Goal: Transaction & Acquisition: Purchase product/service

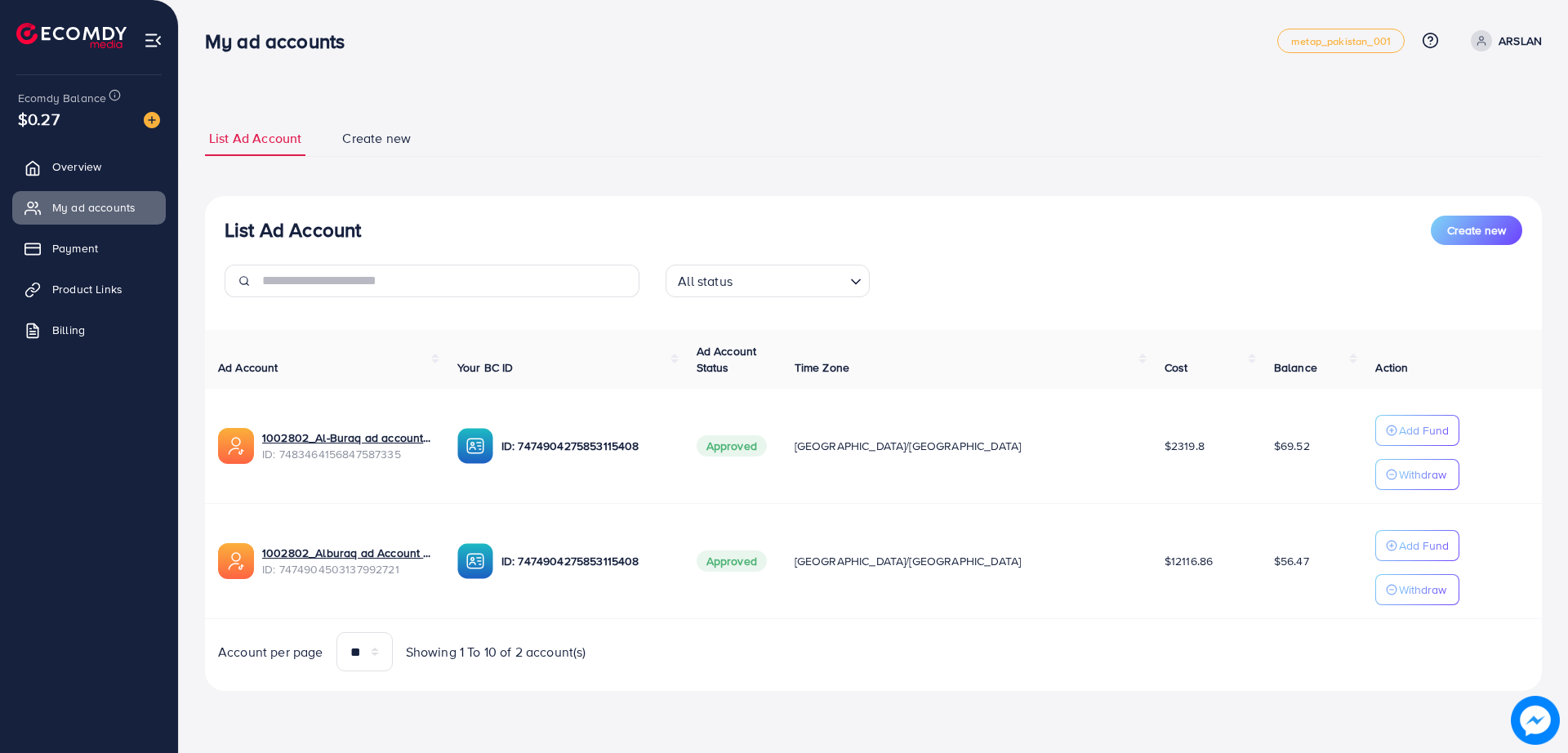
drag, startPoint x: 498, startPoint y: 212, endPoint x: 459, endPoint y: 209, distance: 39.1
click at [459, 209] on div "List Ad Account Create new All status Loading... Ad Account Your BC ID Ad Accou…" at bounding box center [872, 444] width 1337 height 496
drag, startPoint x: 635, startPoint y: 62, endPoint x: 563, endPoint y: 74, distance: 73.0
click at [563, 74] on div "List Ad Account Create new List Ad Account Create new All status Loading... Ad …" at bounding box center [873, 369] width 1389 height 737
click at [562, 74] on div "List Ad Account Create new List Ad Account Create new All status Loading... Ad …" at bounding box center [873, 369] width 1389 height 737
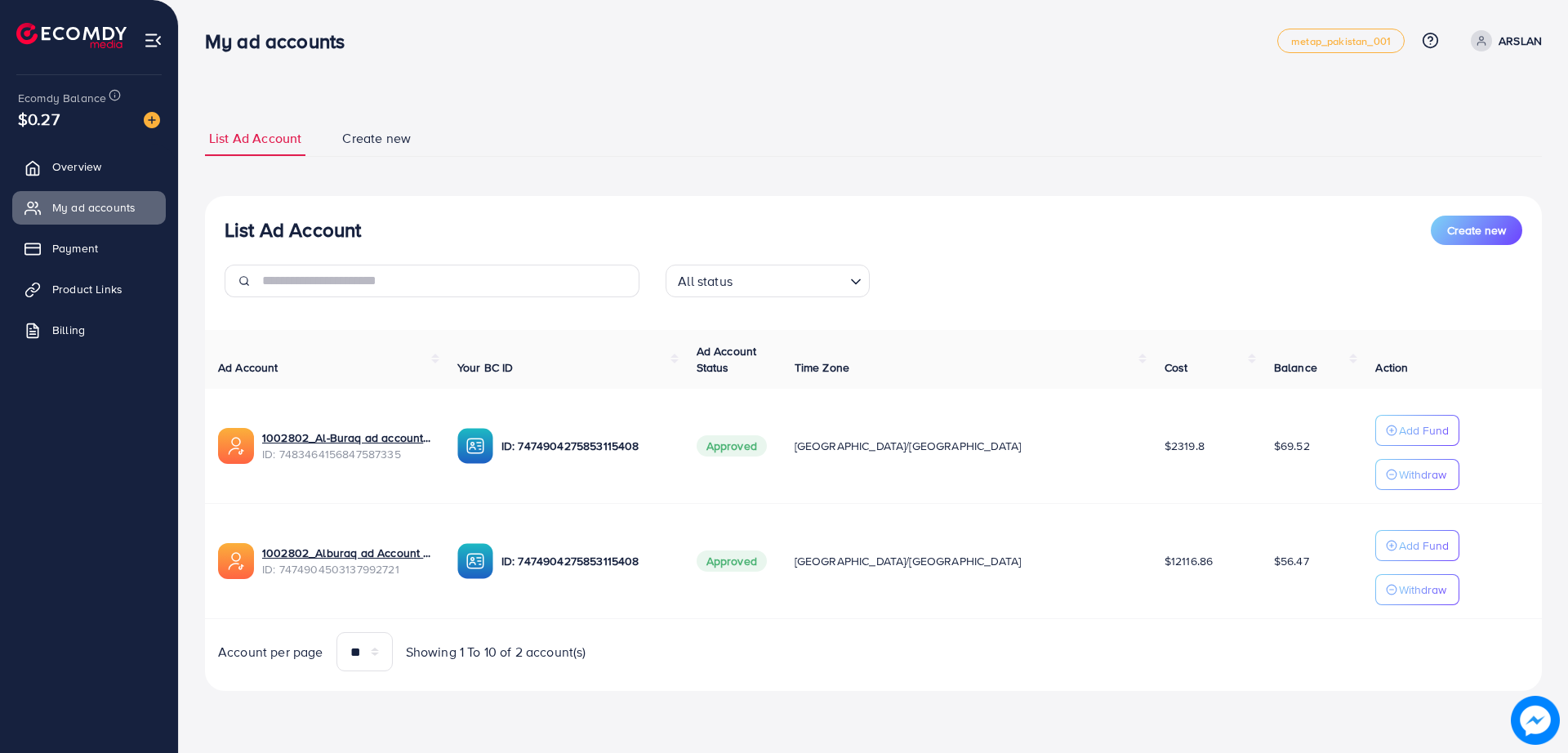
drag, startPoint x: 562, startPoint y: 74, endPoint x: 553, endPoint y: 73, distance: 9.1
drag, startPoint x: 553, startPoint y: 73, endPoint x: 531, endPoint y: 69, distance: 22.4
click at [531, 69] on nav "My ad accounts metap_pakistan_001 Help Center Contact Support Plans and Pricing…" at bounding box center [872, 41] width 1337 height 58
click at [148, 126] on img at bounding box center [151, 120] width 17 height 17
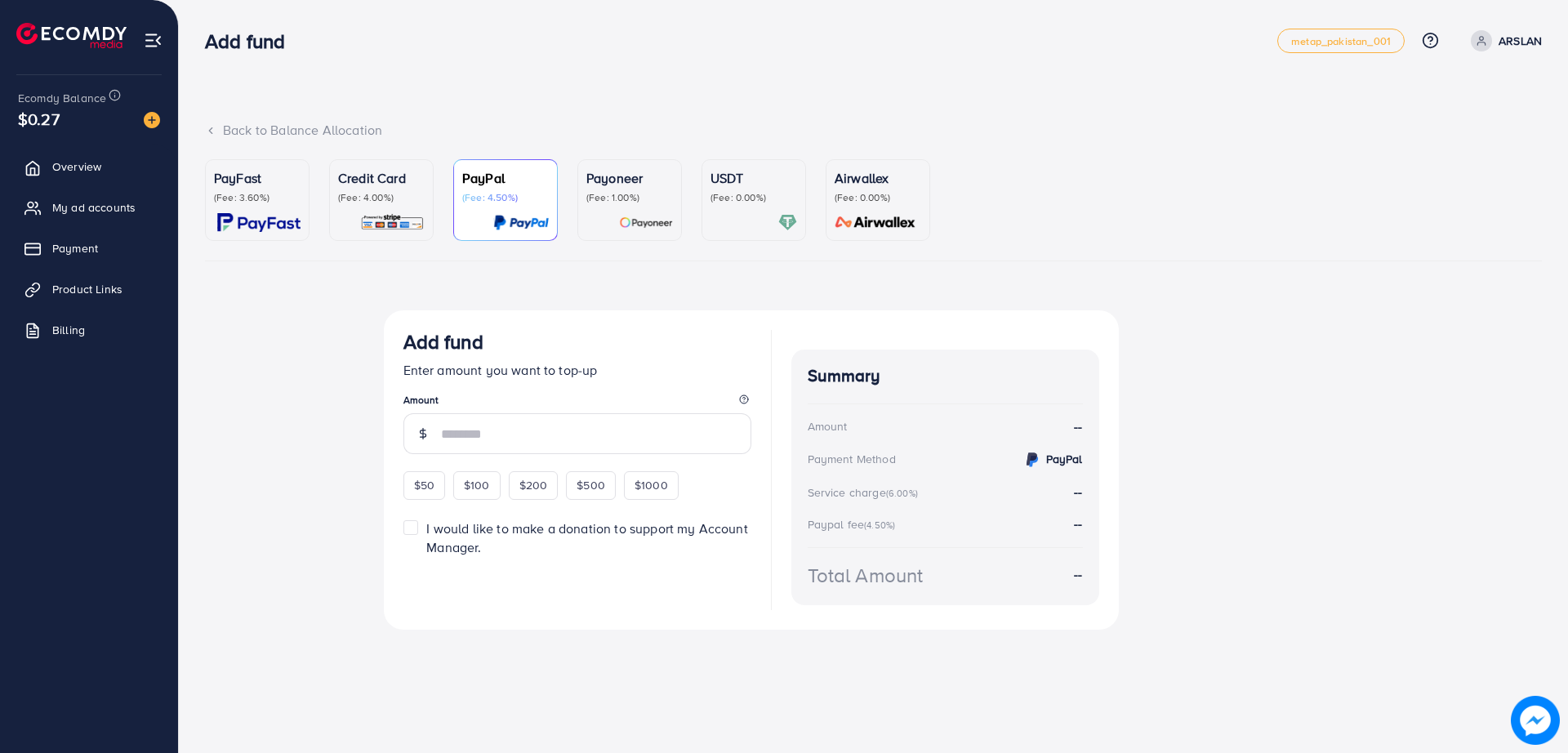
click at [765, 202] on p "(Fee: 0.00%)" at bounding box center [754, 197] width 87 height 13
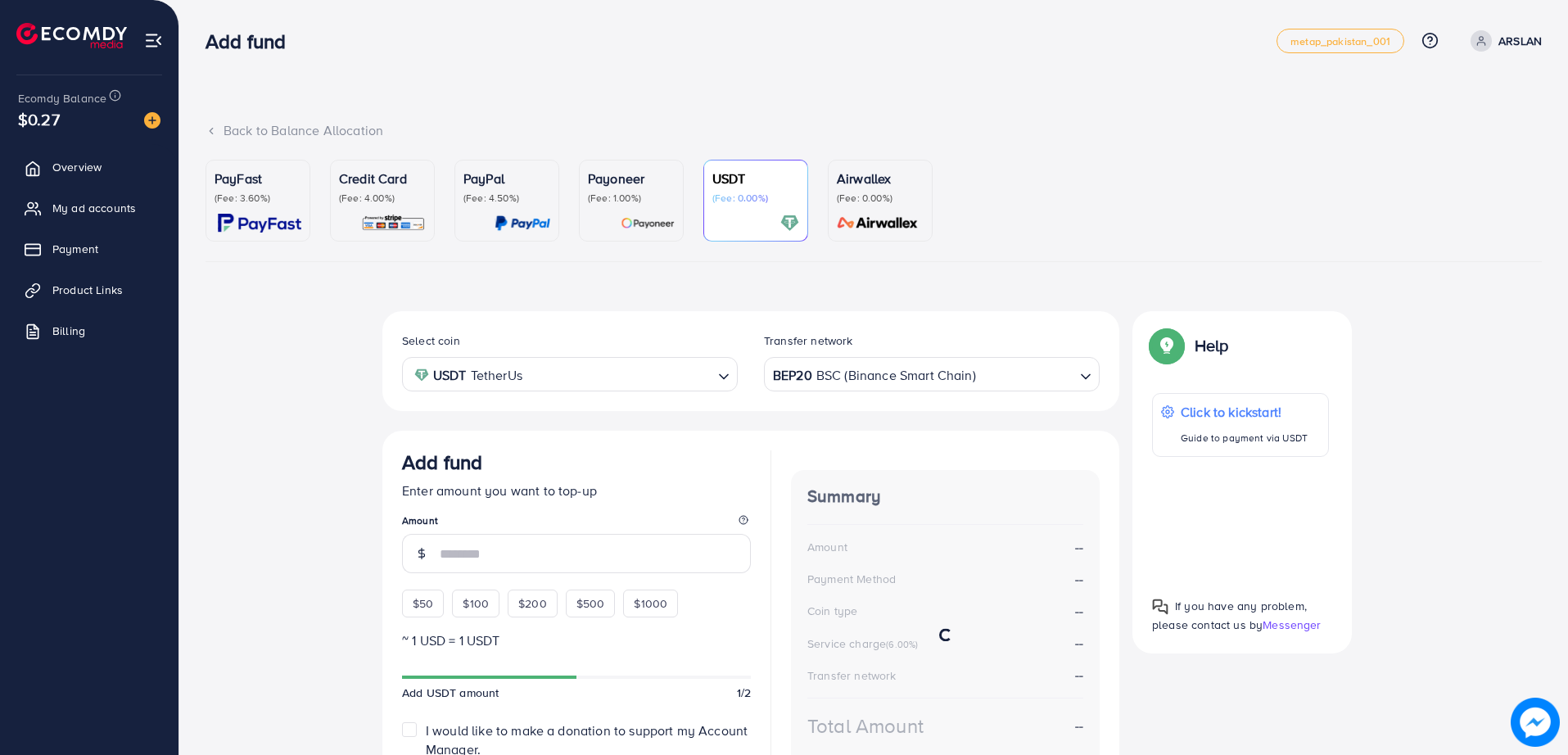
scroll to position [132, 0]
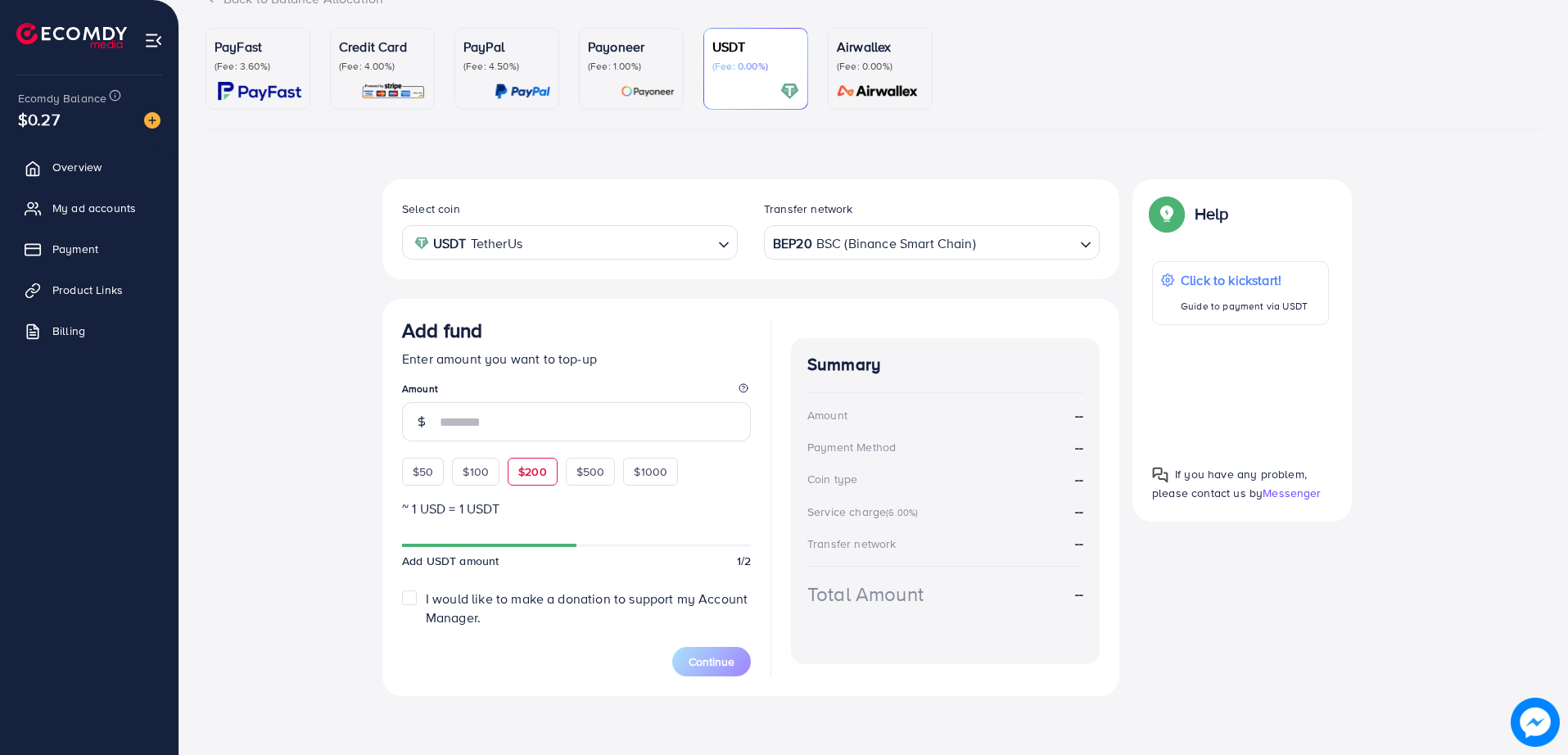
click at [527, 458] on div "$200" at bounding box center [533, 472] width 50 height 28
type input "***"
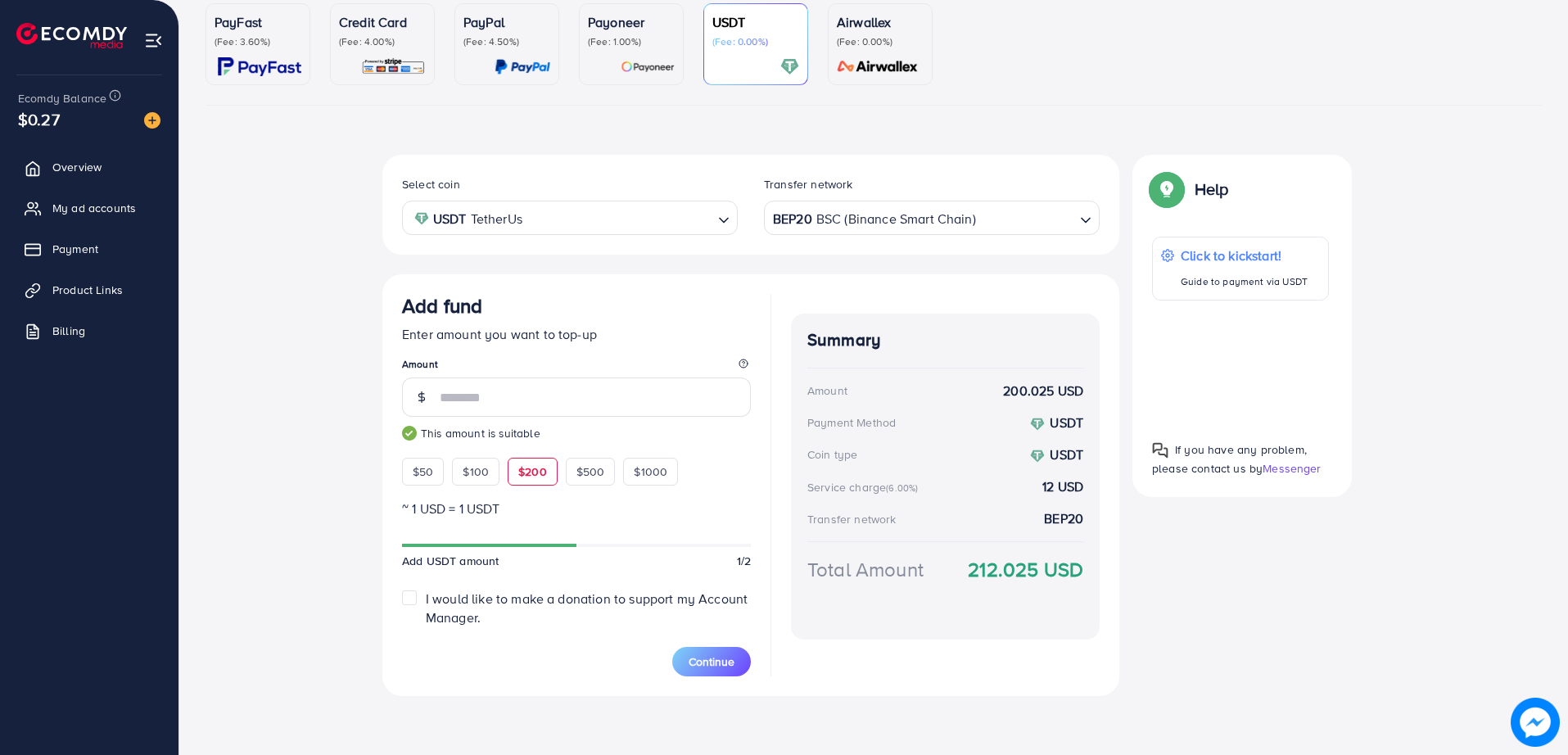
scroll to position [157, 0]
click at [726, 672] on button "Continue" at bounding box center [711, 662] width 78 height 30
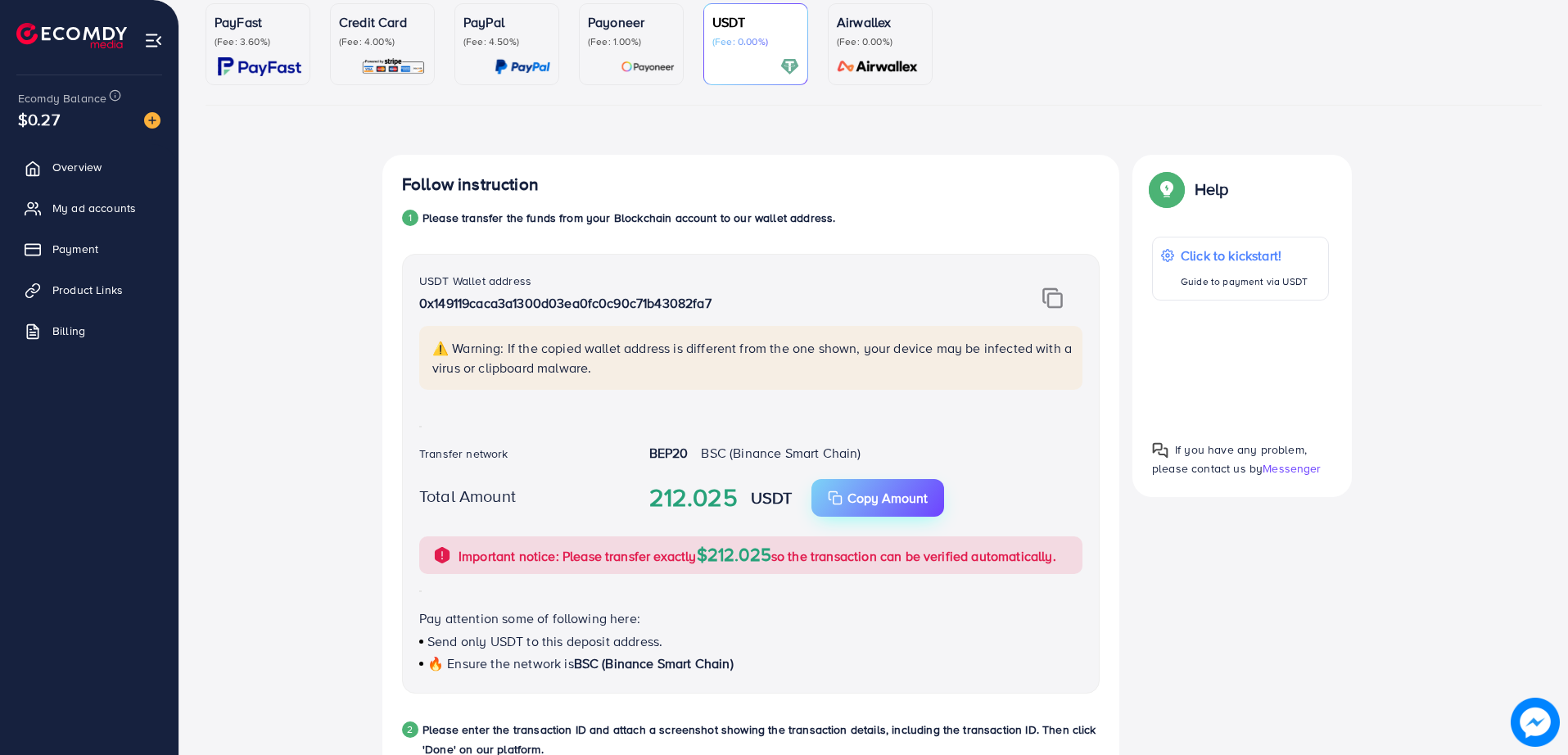
click at [886, 508] on button "Copy Amount Copy" at bounding box center [878, 498] width 133 height 38
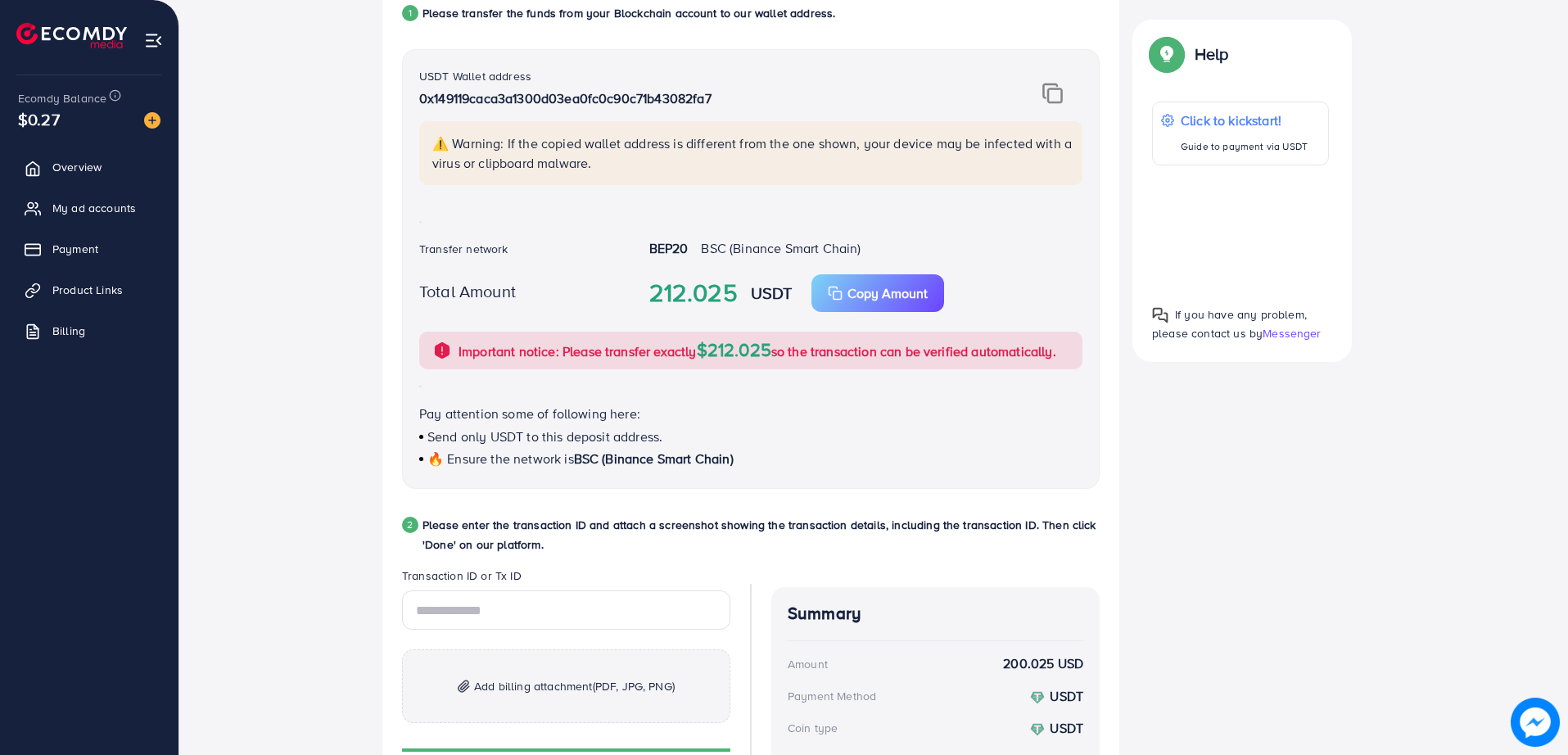
drag, startPoint x: 482, startPoint y: 244, endPoint x: 432, endPoint y: 229, distance: 52.2
click at [432, 229] on div "USDT Wallet address 0x149119caca3a1300d03ea0fc0c90c71b43082fa7 ⚠️ Warning: If t…" at bounding box center [751, 270] width 697 height 440
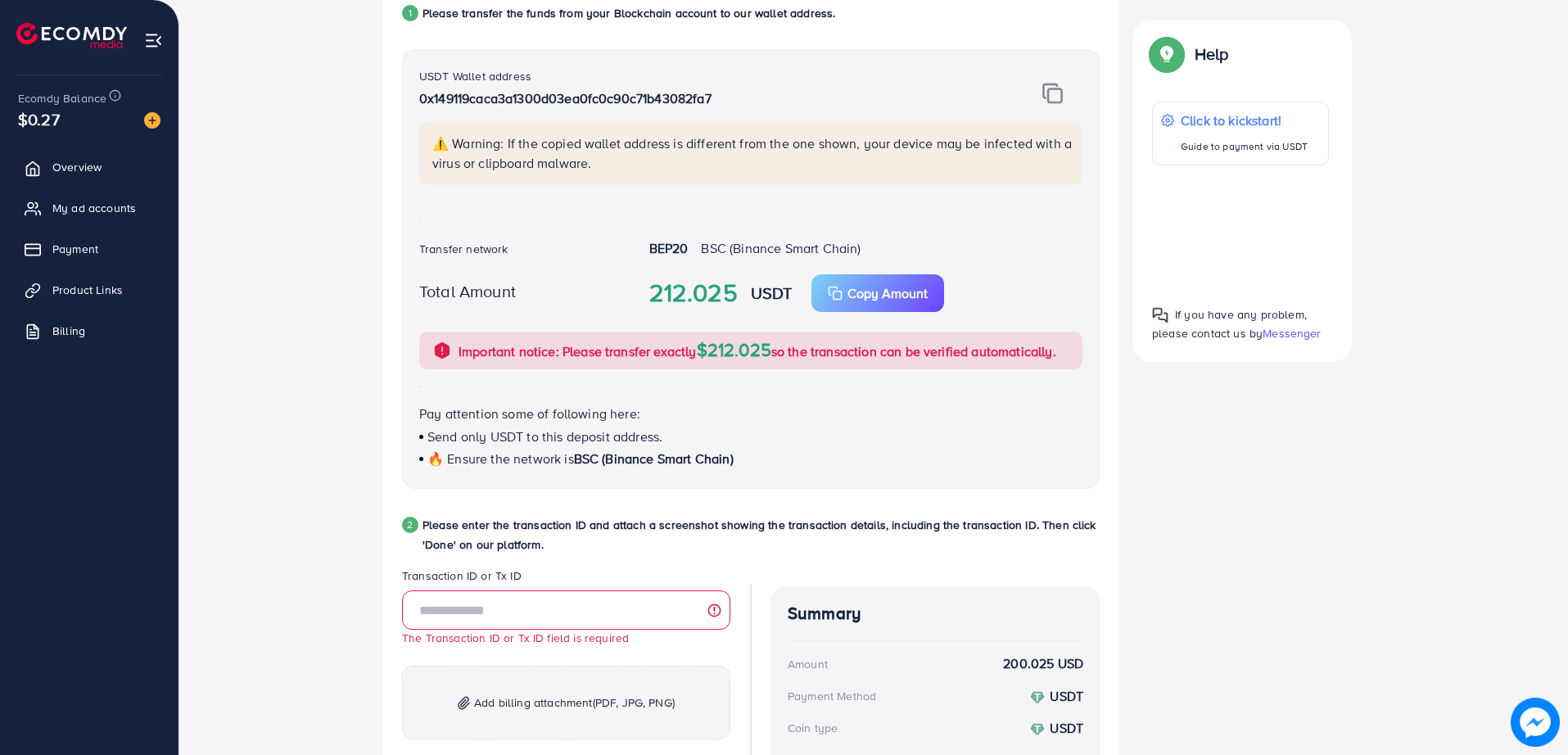
drag, startPoint x: 435, startPoint y: 602, endPoint x: 330, endPoint y: 586, distance: 106.2
click at [330, 586] on div "Follow instruction 1 Please transfer the funds from your Blockchain account to …" at bounding box center [873, 448] width 1336 height 996
drag, startPoint x: 330, startPoint y: 586, endPoint x: 304, endPoint y: 597, distance: 28.2
click at [304, 597] on div "Follow instruction 1 Please transfer the funds from your Blockchain account to …" at bounding box center [873, 448] width 1336 height 996
click at [604, 605] on input "text" at bounding box center [566, 610] width 328 height 40
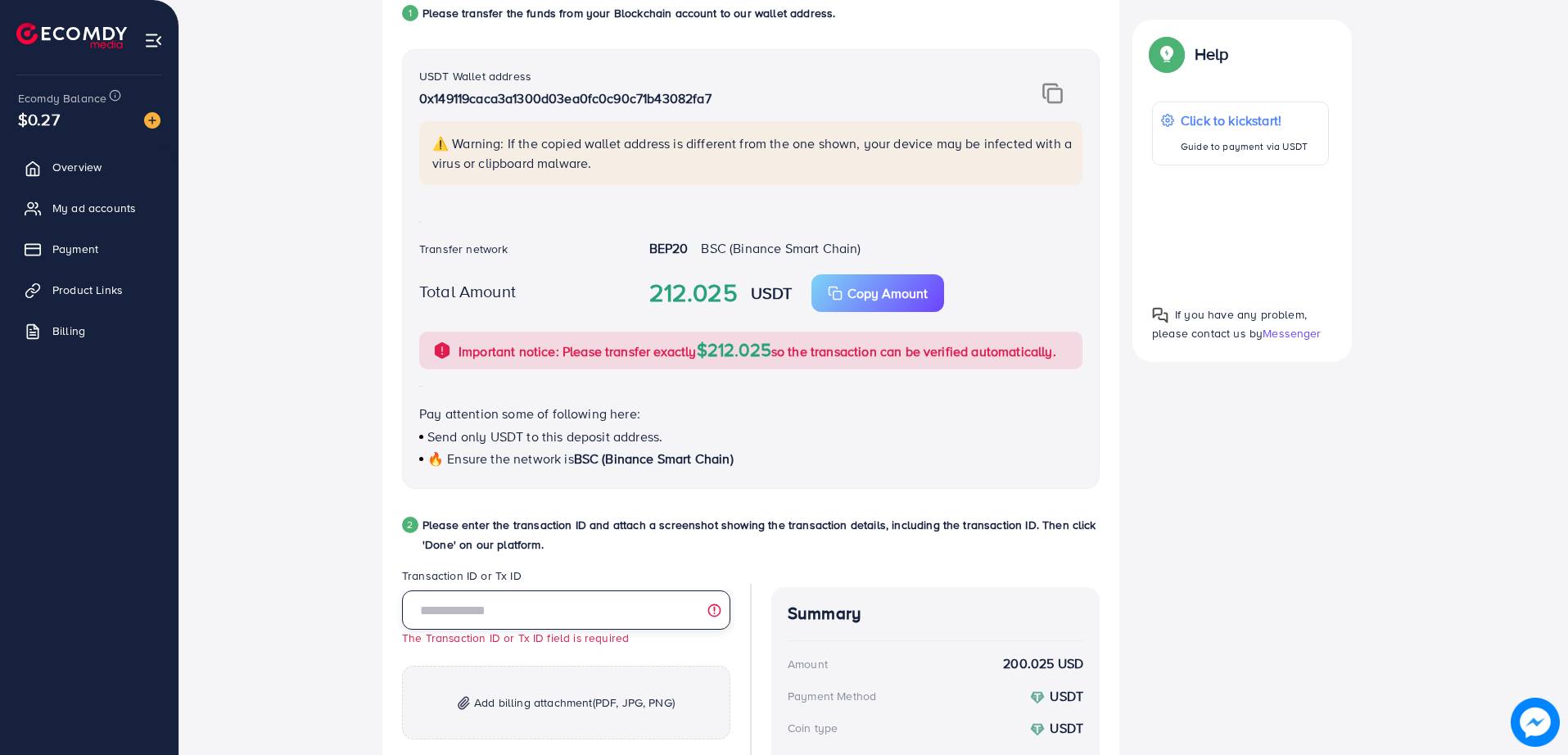
paste input "**********"
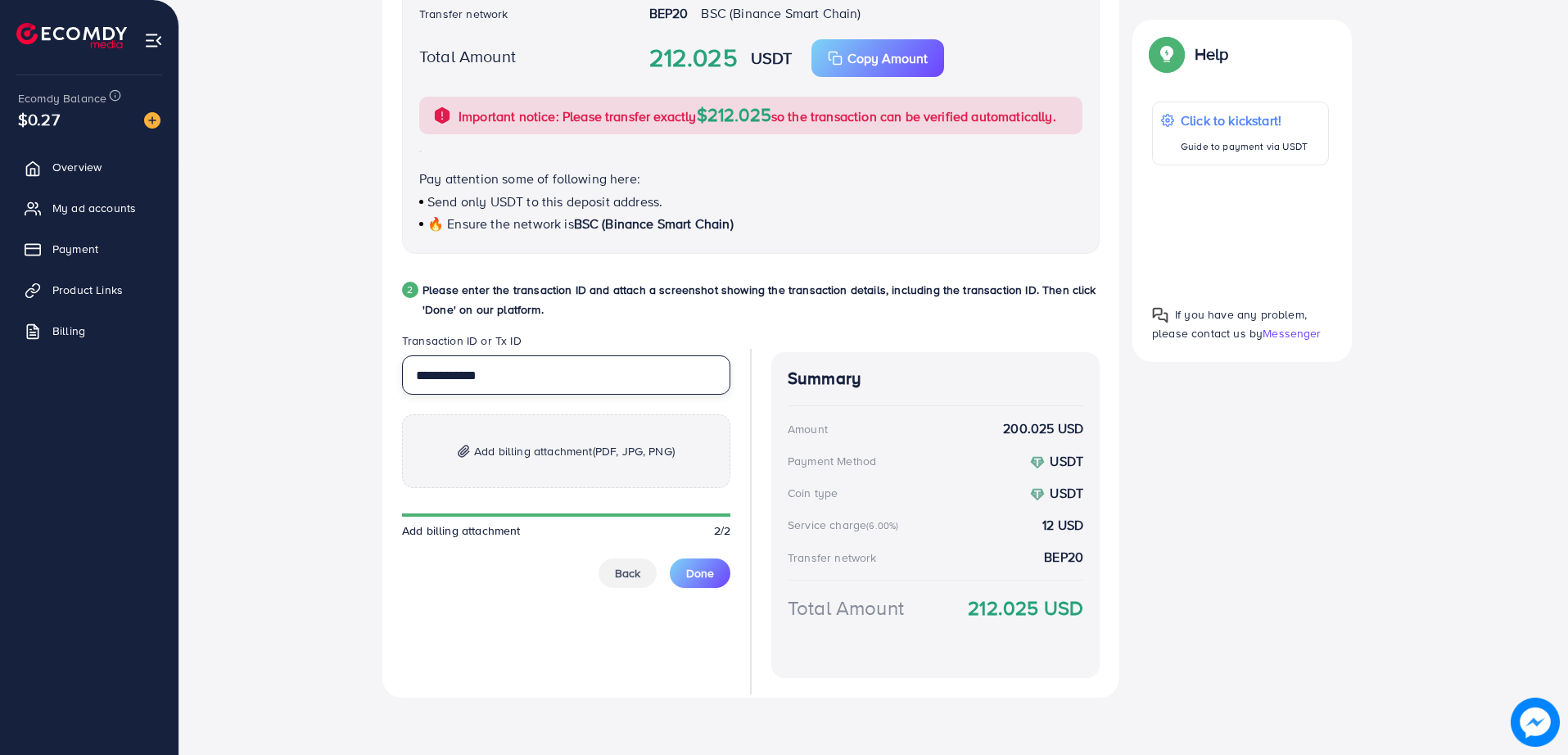
scroll to position [597, 0]
type input "**********"
click at [567, 479] on p "Add billing attachment (PDF, JPG, PNG)" at bounding box center [566, 450] width 328 height 73
drag, startPoint x: 757, startPoint y: 314, endPoint x: 687, endPoint y: 313, distance: 70.0
click at [687, 313] on p "Please enter the transaction ID and attach a screenshot showing the transaction…" at bounding box center [762, 298] width 678 height 40
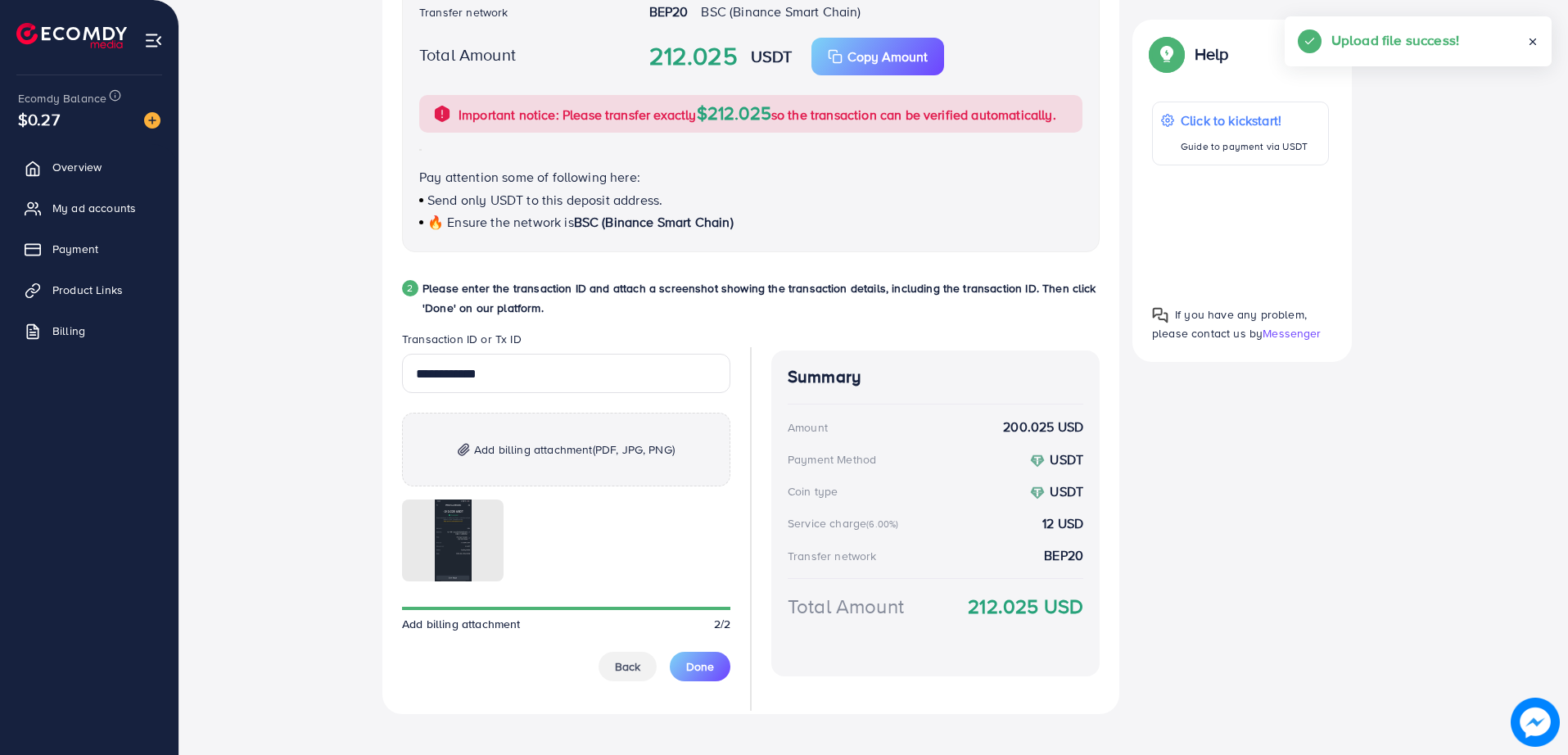
click at [709, 650] on div "**********" at bounding box center [566, 517] width 328 height 328
click at [712, 654] on button "Done" at bounding box center [699, 667] width 60 height 30
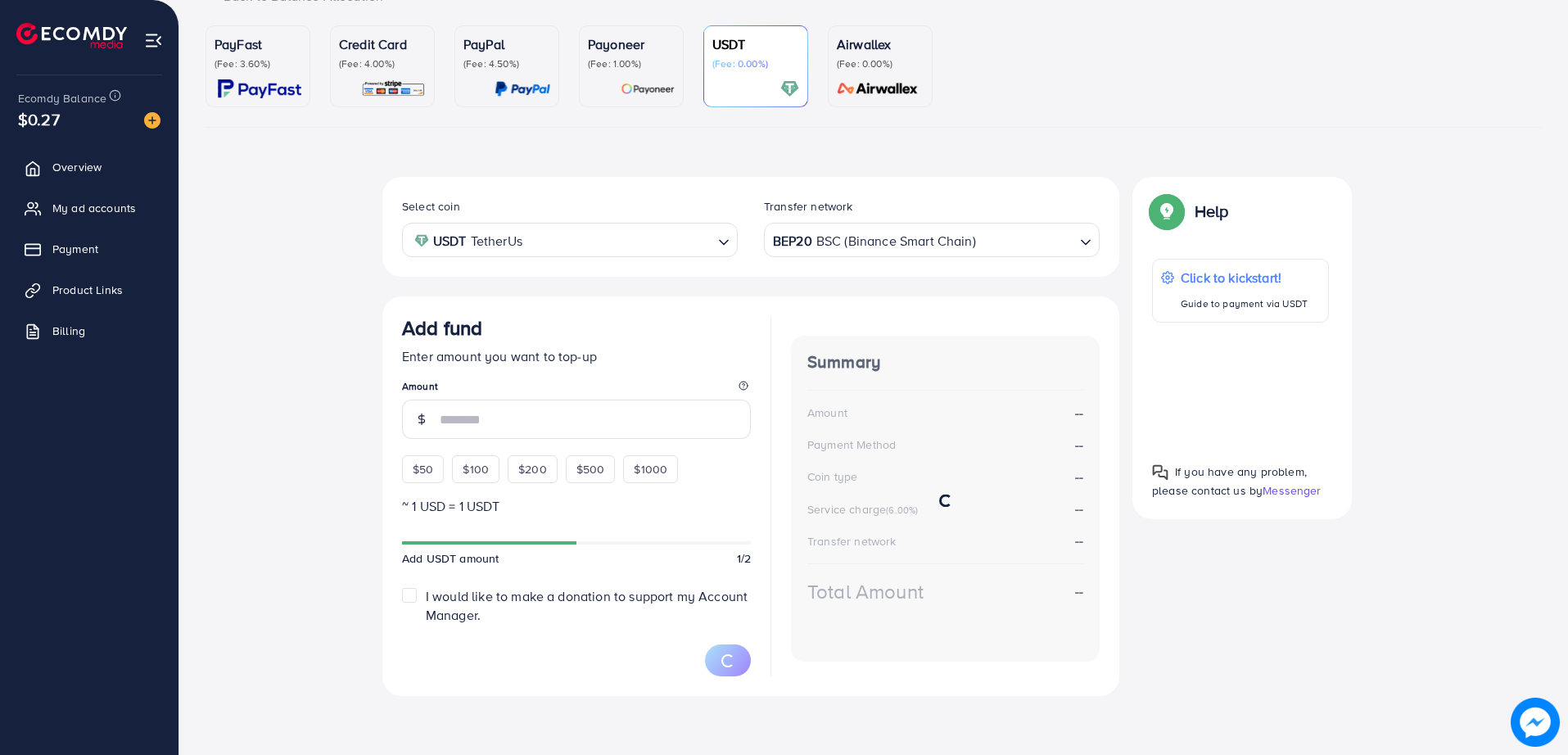
scroll to position [132, 0]
click at [121, 203] on span "My ad accounts" at bounding box center [98, 208] width 83 height 17
